Goal: Task Accomplishment & Management: Use online tool/utility

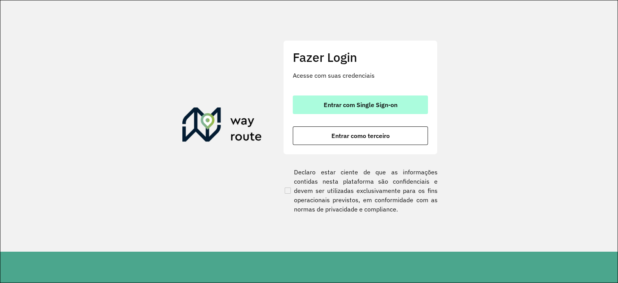
click at [338, 102] on span "Entrar com Single Sign-on" at bounding box center [361, 105] width 74 height 6
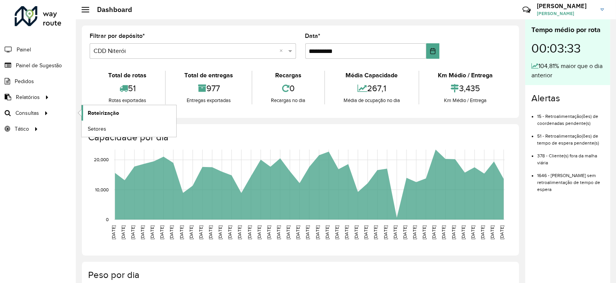
click at [99, 115] on span "Roteirização" at bounding box center [103, 113] width 31 height 8
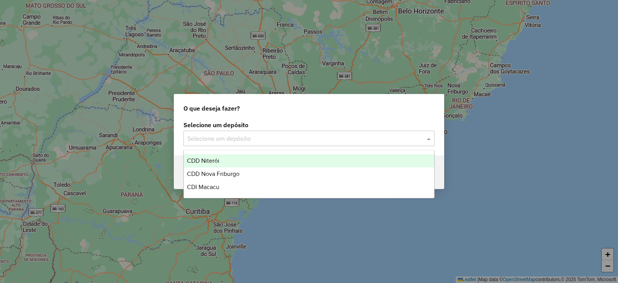
click at [228, 134] on input "text" at bounding box center [301, 138] width 228 height 9
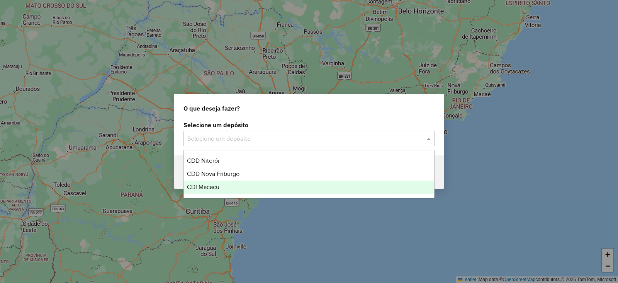
click at [202, 189] on span "CDI Macacu" at bounding box center [203, 186] width 32 height 7
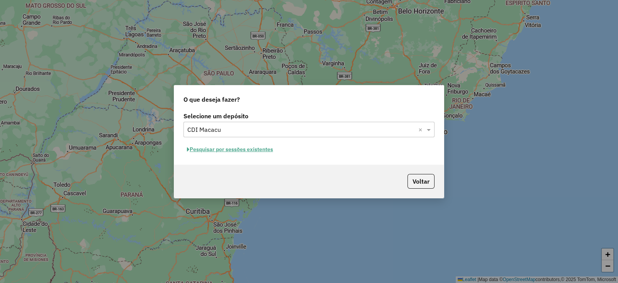
click at [219, 152] on button "Pesquisar por sessões existentes" at bounding box center [229, 149] width 93 height 12
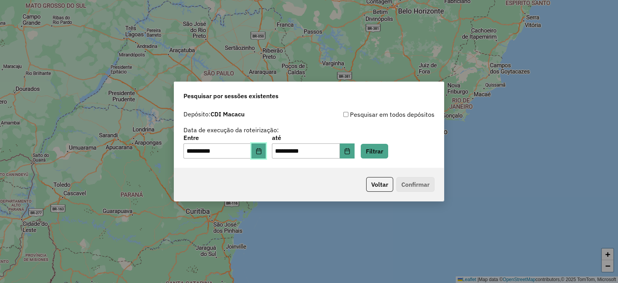
click at [261, 153] on icon "Choose Date" at bounding box center [258, 151] width 5 height 6
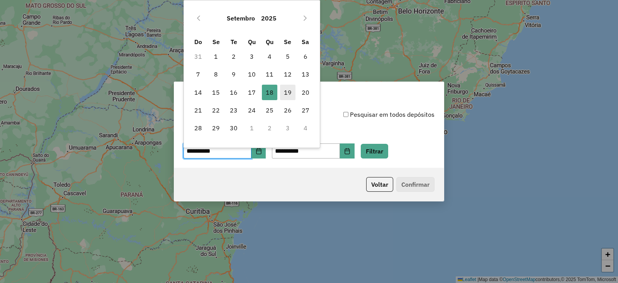
click at [287, 97] on span "19" at bounding box center [287, 92] width 15 height 15
type input "**********"
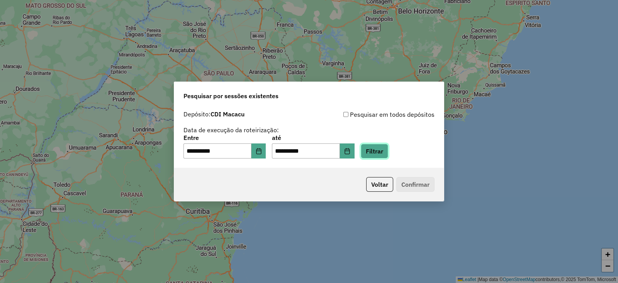
click at [388, 149] on button "Filtrar" at bounding box center [374, 151] width 27 height 15
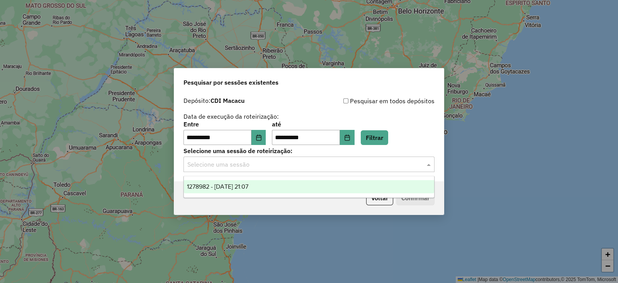
click at [250, 162] on input "text" at bounding box center [301, 164] width 228 height 9
click at [235, 188] on span "1278982 - 19/09/2025 21:07" at bounding box center [217, 186] width 61 height 7
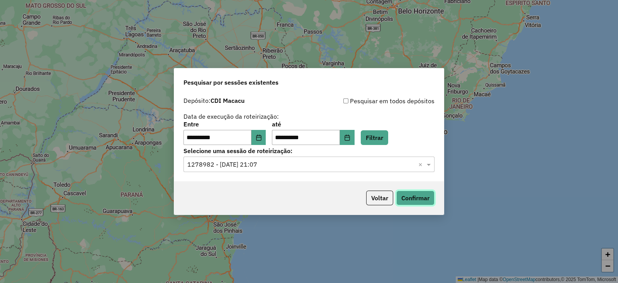
click at [415, 197] on button "Confirmar" at bounding box center [415, 197] width 38 height 15
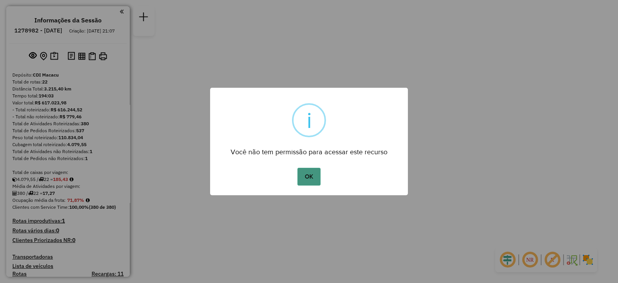
click at [305, 176] on button "OK" at bounding box center [308, 177] width 23 height 18
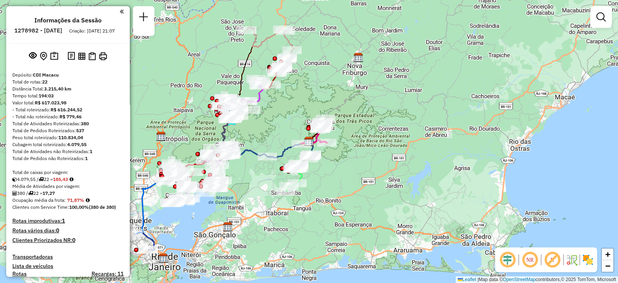
scroll to position [24, 0]
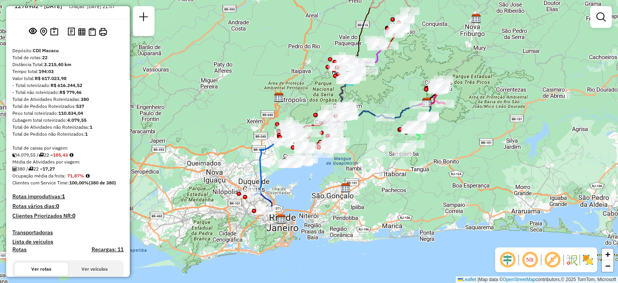
drag, startPoint x: 182, startPoint y: 243, endPoint x: 299, endPoint y: 204, distance: 124.1
click at [299, 204] on div "Janela de atendimento Grade de atendimento Capacidade Transportadoras Veículos …" at bounding box center [309, 141] width 618 height 283
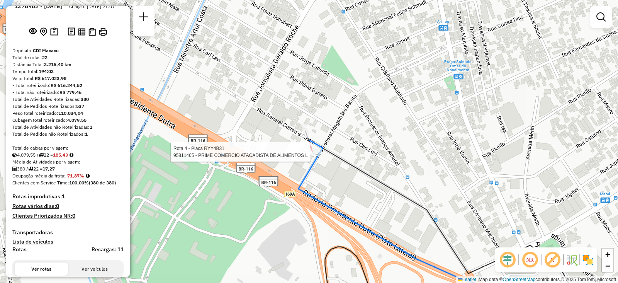
select select "**********"
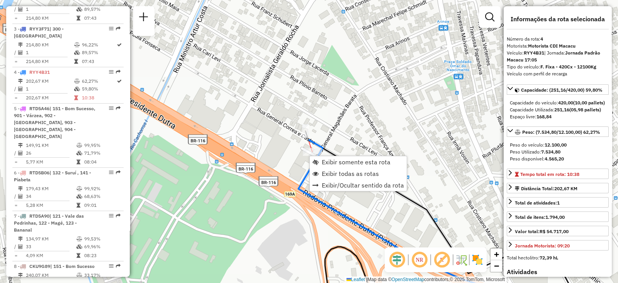
scroll to position [425, 0]
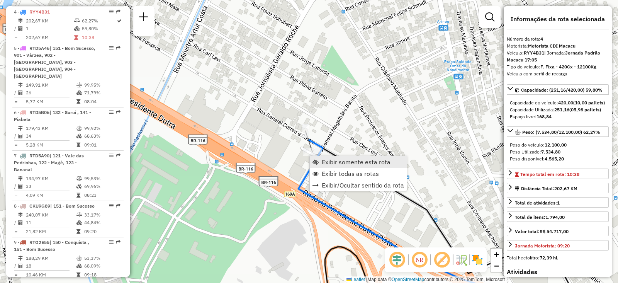
click at [325, 160] on span "Exibir somente esta rota" at bounding box center [356, 162] width 69 height 6
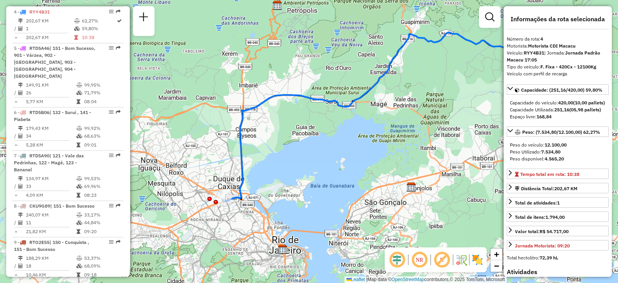
drag, startPoint x: 188, startPoint y: 217, endPoint x: 278, endPoint y: 183, distance: 96.1
click at [278, 183] on div "Janela de atendimento Grade de atendimento Capacidade Transportadoras Veículos …" at bounding box center [309, 141] width 618 height 283
click at [390, 141] on div "Janela de atendimento Grade de atendimento Capacidade Transportadoras Veículos …" at bounding box center [309, 141] width 618 height 283
